Goal: Information Seeking & Learning: Learn about a topic

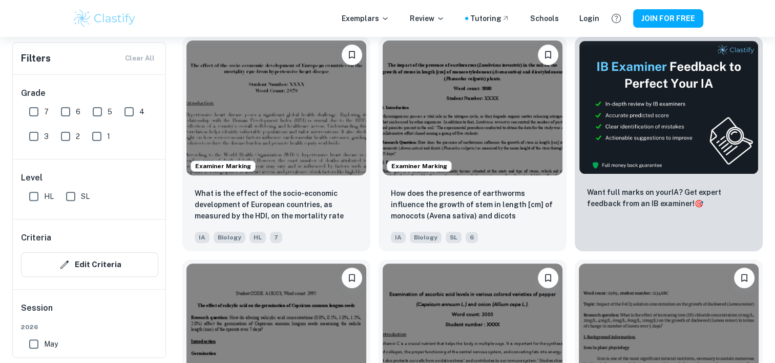
scroll to position [338, 0]
click at [338, 121] on img at bounding box center [276, 107] width 180 height 135
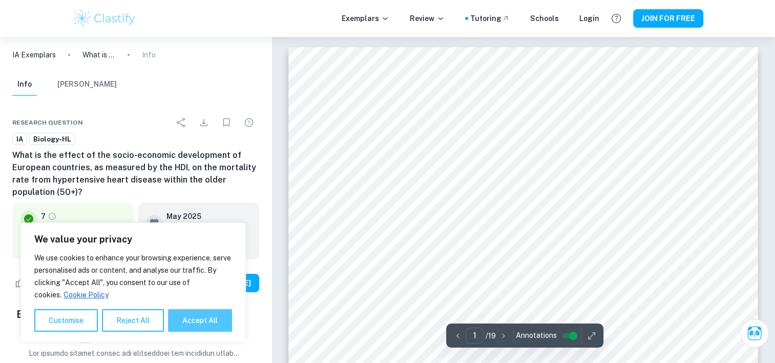
click at [192, 320] on button "Accept All" at bounding box center [200, 320] width 64 height 23
checkbox input "true"
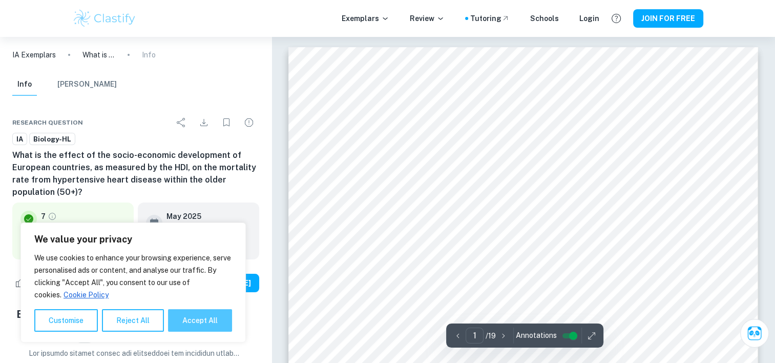
checkbox input "true"
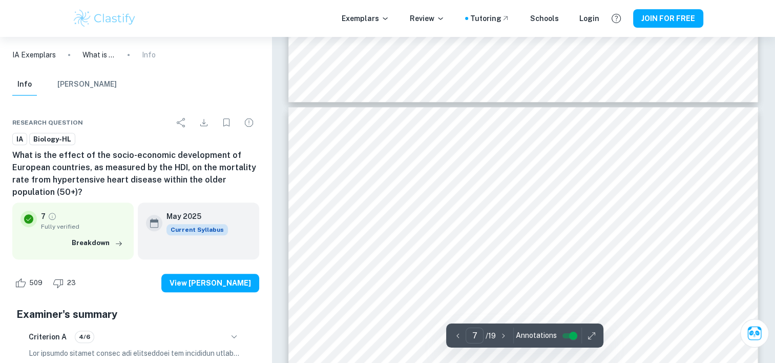
type input "8"
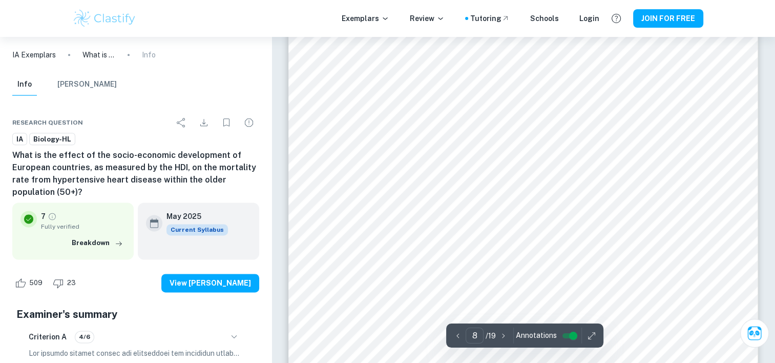
scroll to position [5152, 0]
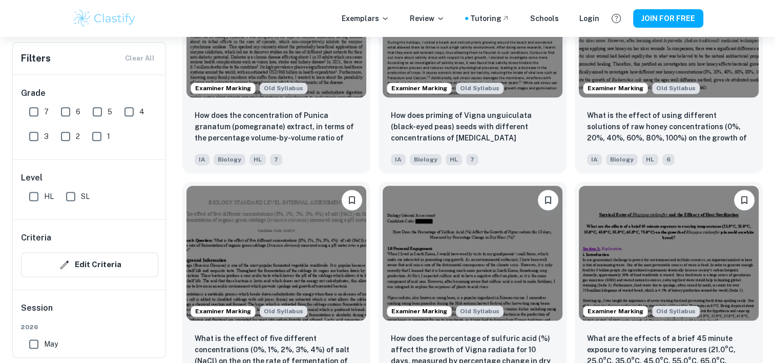
scroll to position [1325, 0]
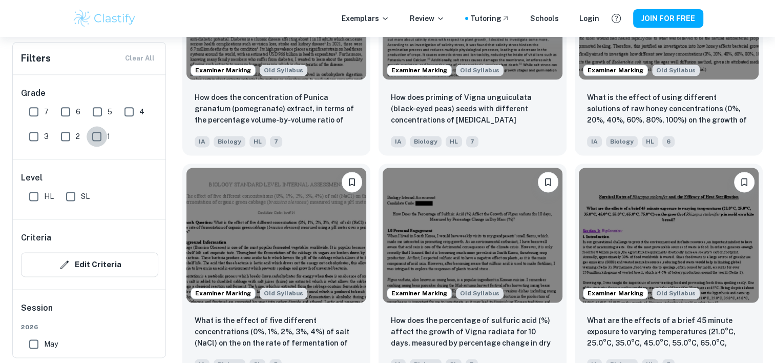
click at [90, 139] on input "1" at bounding box center [97, 136] width 20 height 20
checkbox input "true"
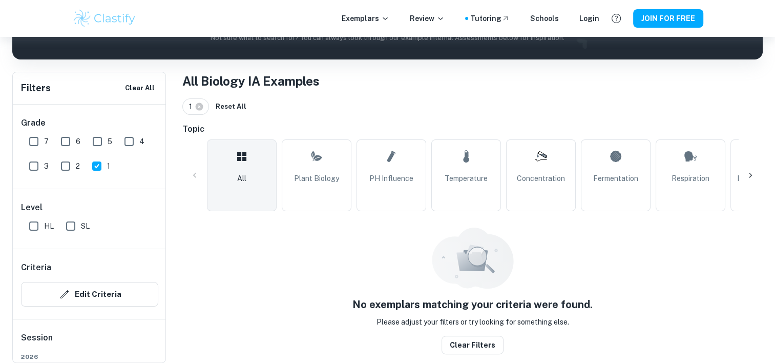
scroll to position [162, 0]
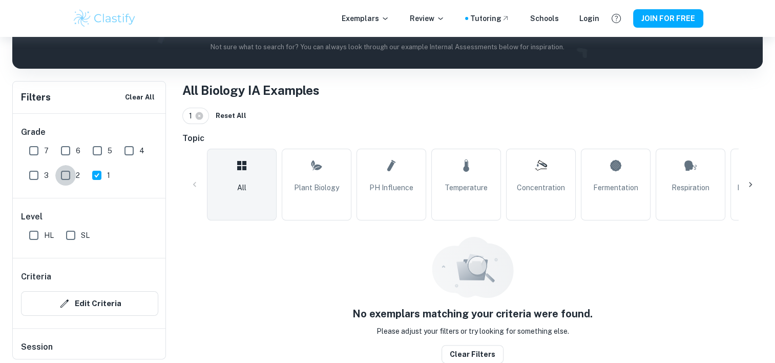
click at [63, 174] on input "2" at bounding box center [65, 175] width 20 height 20
checkbox input "true"
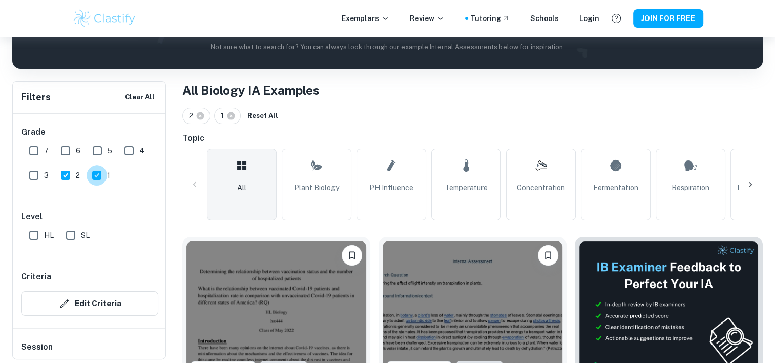
click at [99, 176] on input "1" at bounding box center [97, 175] width 20 height 20
checkbox input "false"
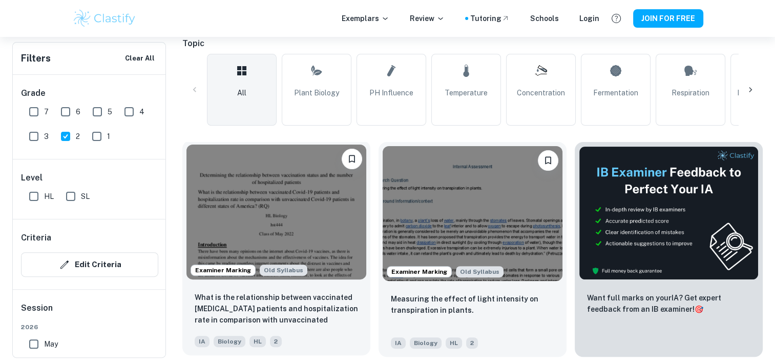
scroll to position [256, 0]
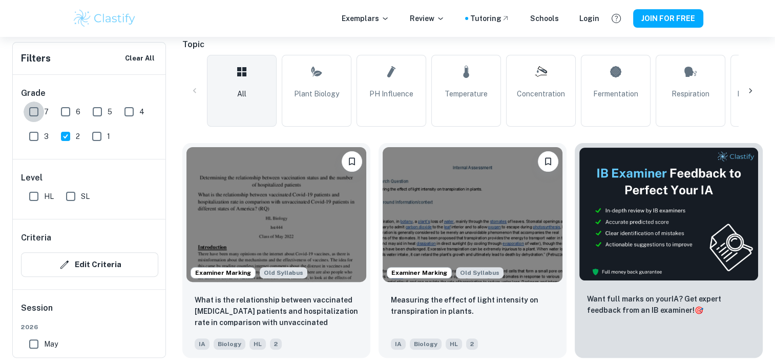
click at [31, 109] on input "7" at bounding box center [34, 111] width 20 height 20
checkbox input "true"
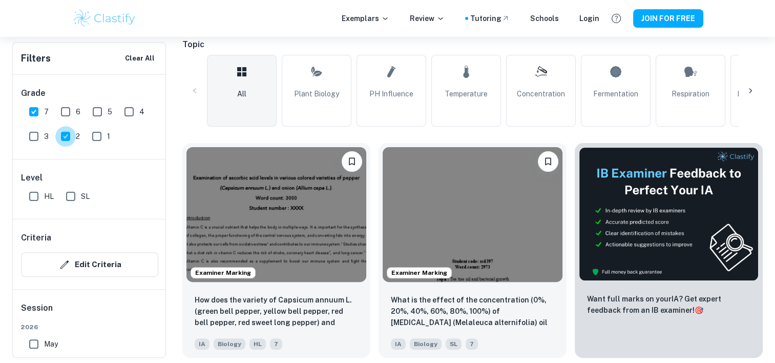
click at [65, 133] on input "2" at bounding box center [65, 136] width 20 height 20
checkbox input "false"
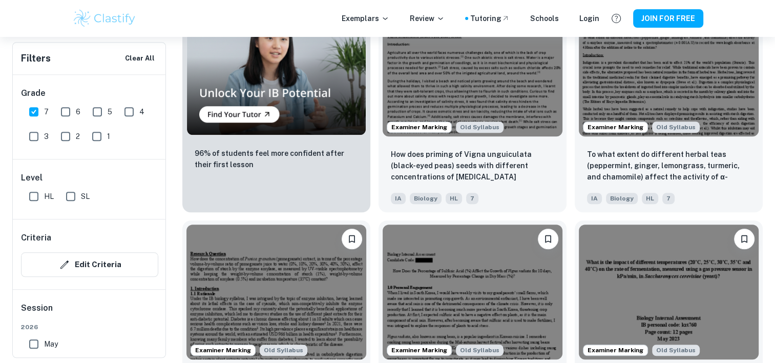
scroll to position [855, 0]
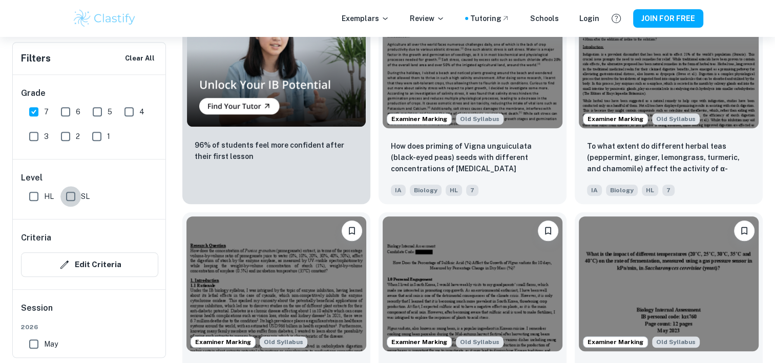
click at [77, 194] on input "SL" at bounding box center [70, 196] width 20 height 20
checkbox input "true"
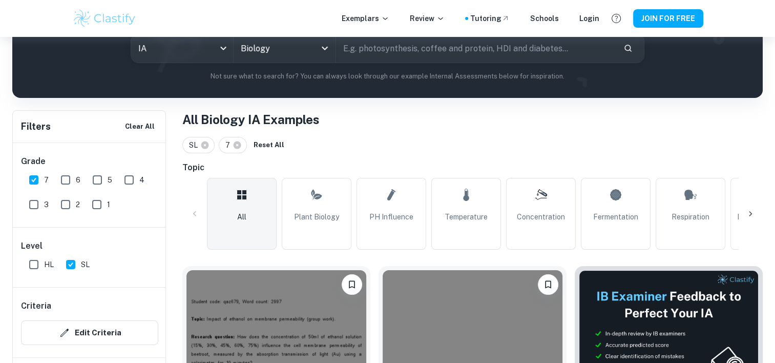
scroll to position [156, 0]
